Goal: Find specific page/section: Find specific page/section

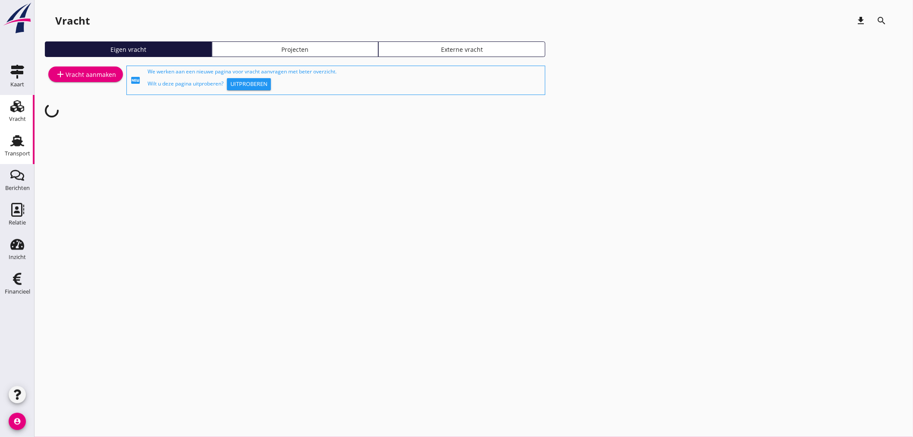
click at [7, 151] on div "Transport" at bounding box center [17, 154] width 25 height 6
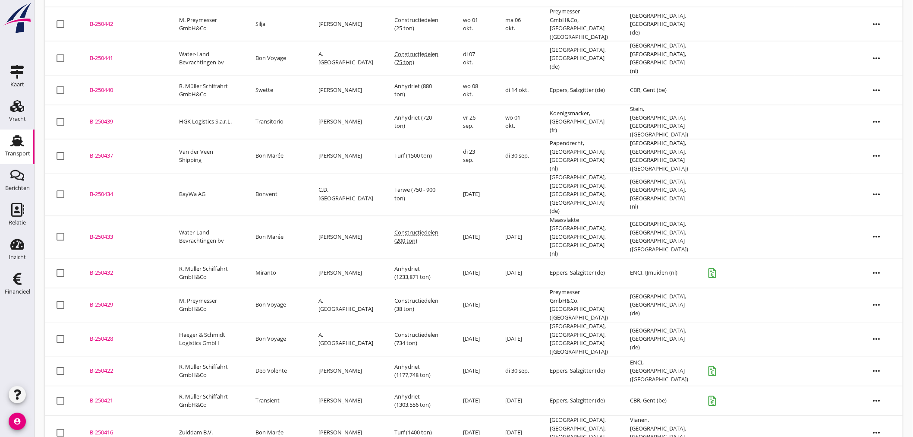
scroll to position [648, 0]
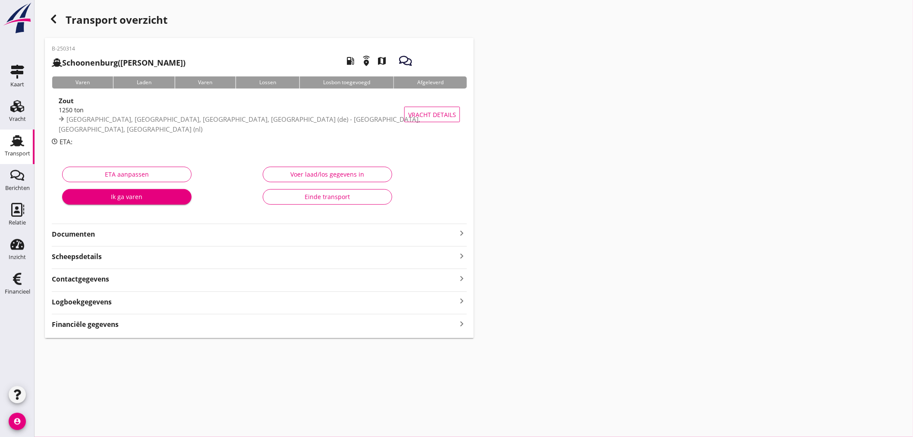
click at [184, 230] on strong "Documenten" at bounding box center [254, 234] width 405 height 10
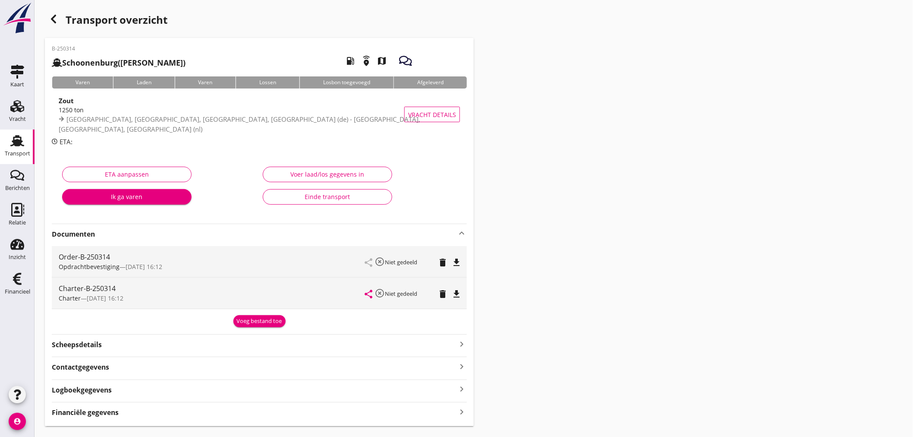
click at [185, 229] on strong "Documenten" at bounding box center [254, 234] width 405 height 10
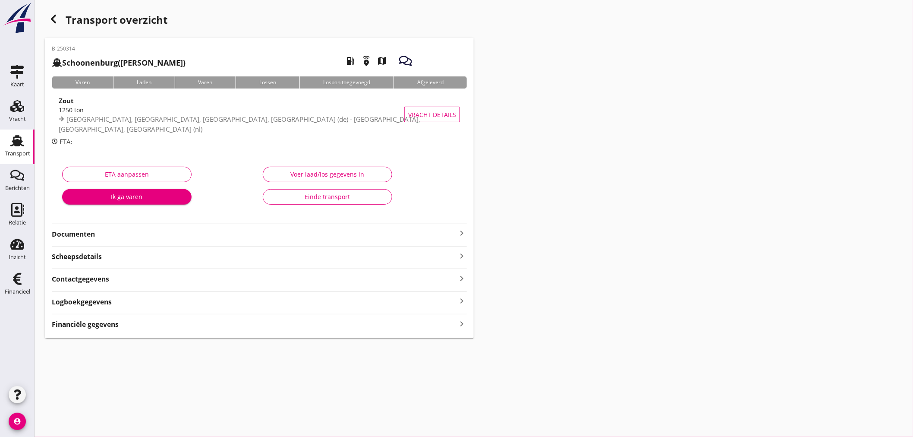
click at [185, 229] on strong "Documenten" at bounding box center [254, 234] width 405 height 10
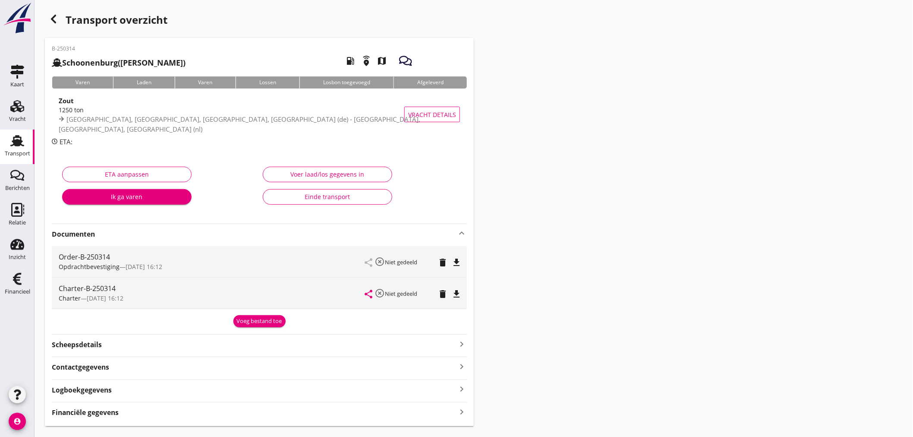
click at [185, 229] on strong "Documenten" at bounding box center [254, 234] width 405 height 10
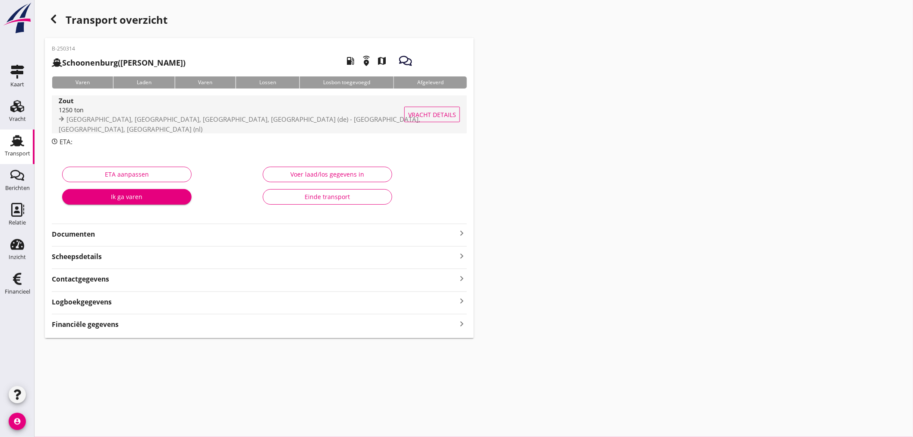
click at [197, 128] on div "[GEOGRAPHIC_DATA], [GEOGRAPHIC_DATA], [GEOGRAPHIC_DATA], [GEOGRAPHIC_DATA] (de)…" at bounding box center [240, 123] width 362 height 19
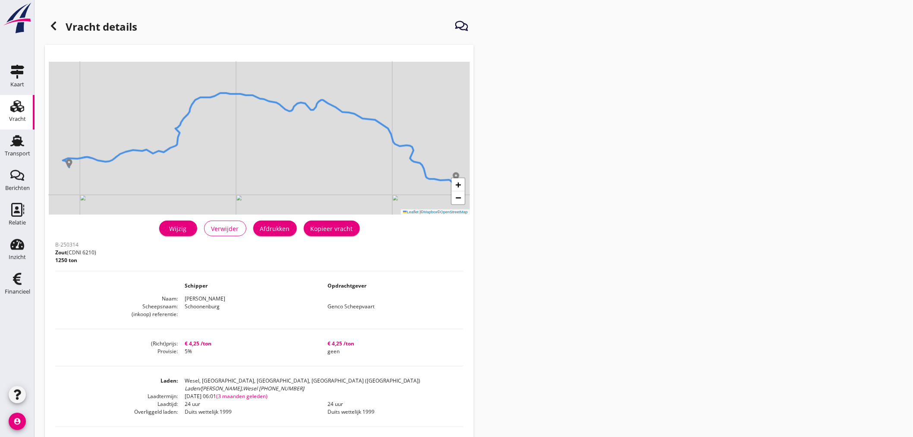
click at [60, 26] on div at bounding box center [53, 25] width 17 height 17
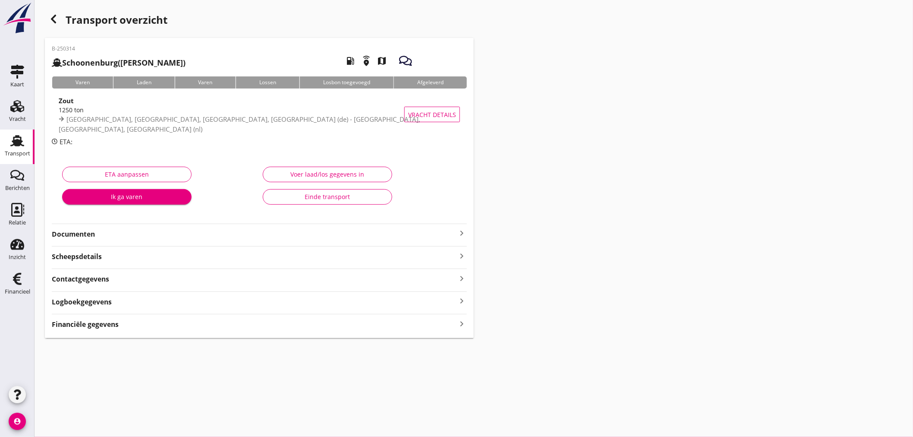
click at [15, 143] on use at bounding box center [17, 140] width 14 height 11
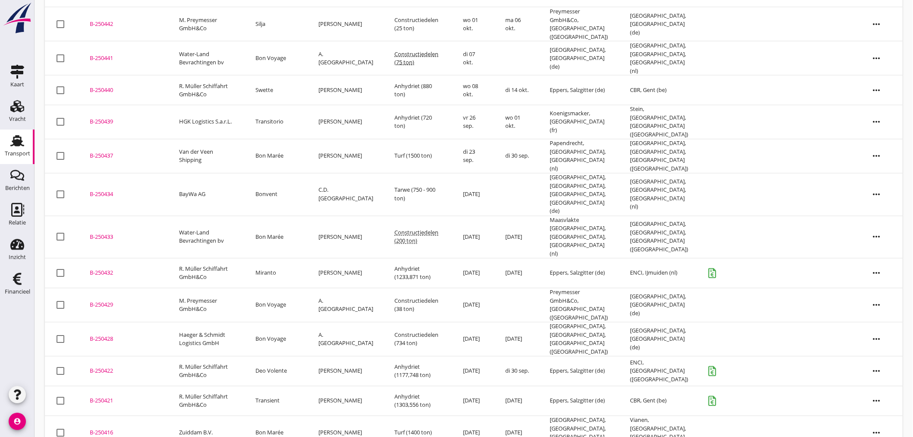
scroll to position [648, 0]
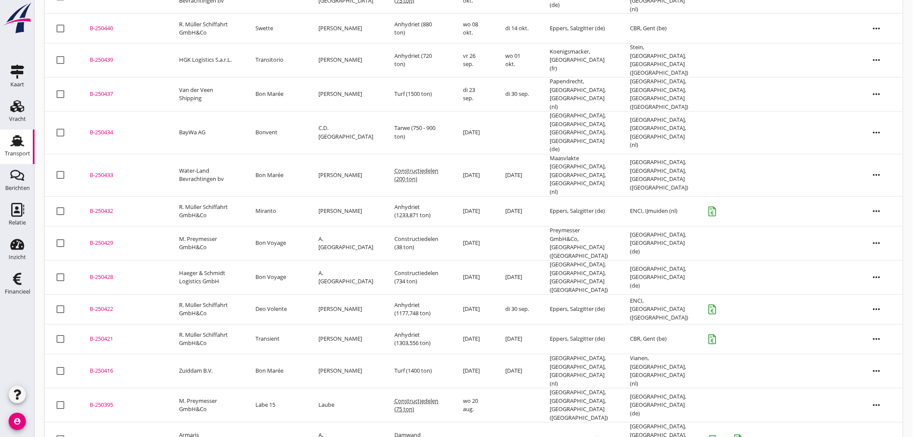
drag, startPoint x: 195, startPoint y: 352, endPoint x: 209, endPoint y: 362, distance: 17.3
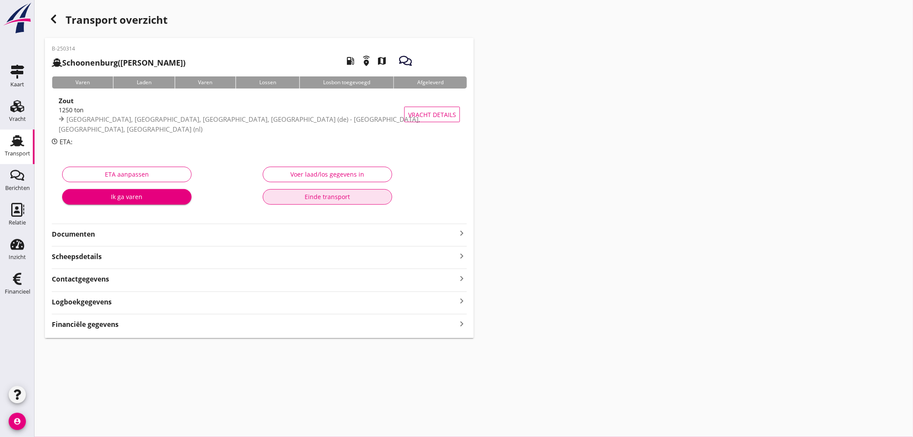
click at [314, 195] on div "Einde transport" at bounding box center [327, 196] width 115 height 9
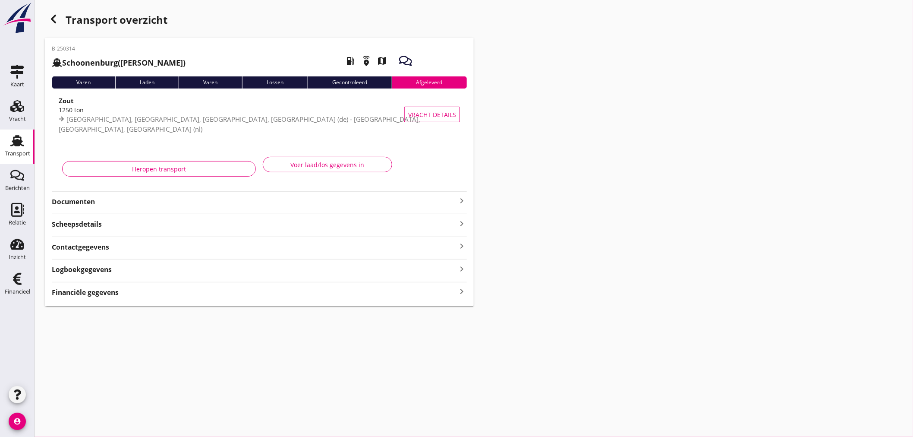
click at [359, 199] on strong "Documenten" at bounding box center [254, 202] width 405 height 10
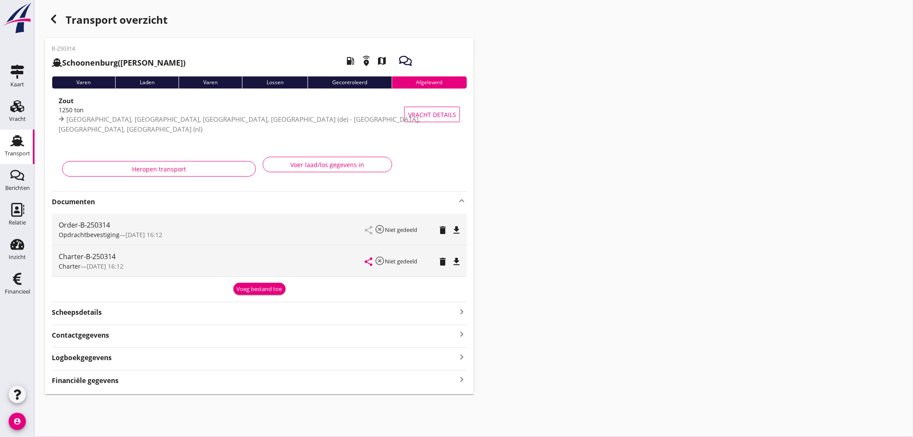
click at [20, 145] on icon "Transport" at bounding box center [17, 141] width 14 height 14
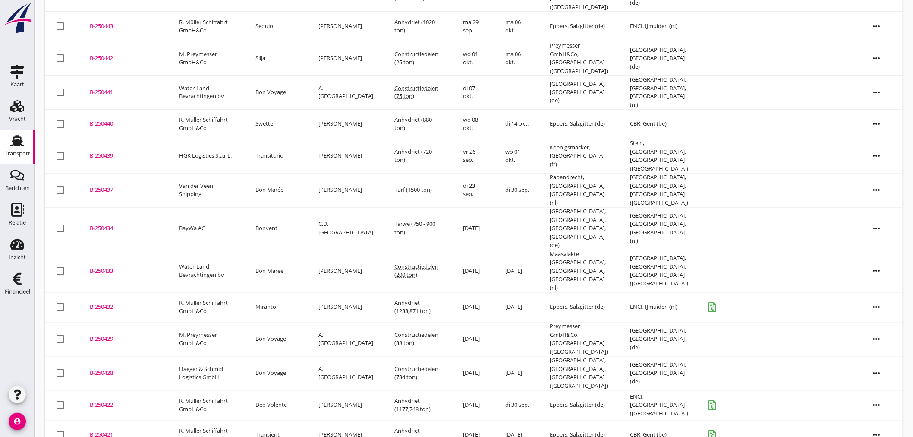
scroll to position [648, 0]
